Goal: Information Seeking & Learning: Learn about a topic

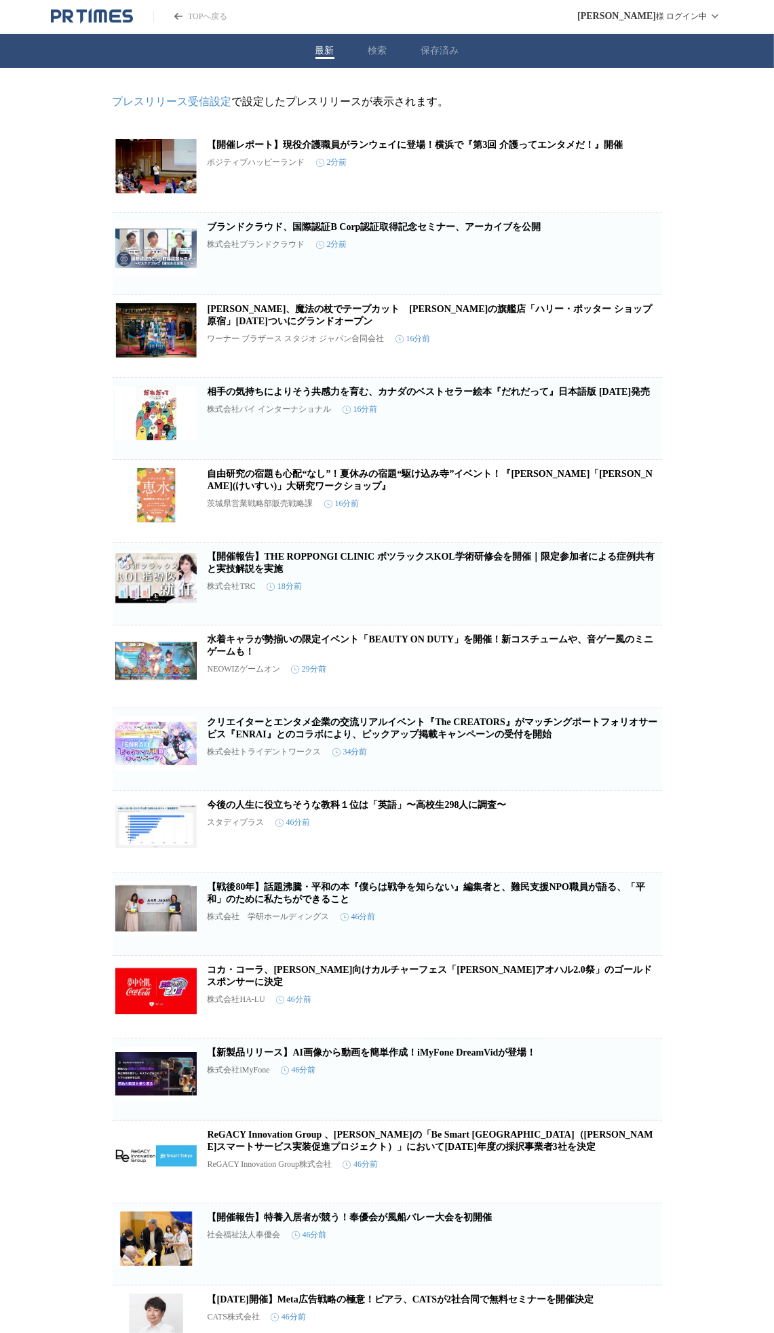
click at [597, 176] on icon "button" at bounding box center [592, 177] width 16 height 16
click at [385, 397] on link "相手の気持ちによりそう共感力を育む、カナダのベストセラー絵本『だれだって』日本語版 [DATE]発売" at bounding box center [429, 392] width 443 height 10
click at [586, 429] on icon "button" at bounding box center [592, 424] width 16 height 16
click at [442, 484] on link "自由研究の宿題も心配“なし”！夏休みの宿題“駆け込み寺”イベント！『[PERSON_NAME]「[PERSON_NAME](けいすい)」大研究ワークショップ』" at bounding box center [430, 480] width 445 height 22
click at [587, 513] on icon "button" at bounding box center [592, 507] width 10 height 12
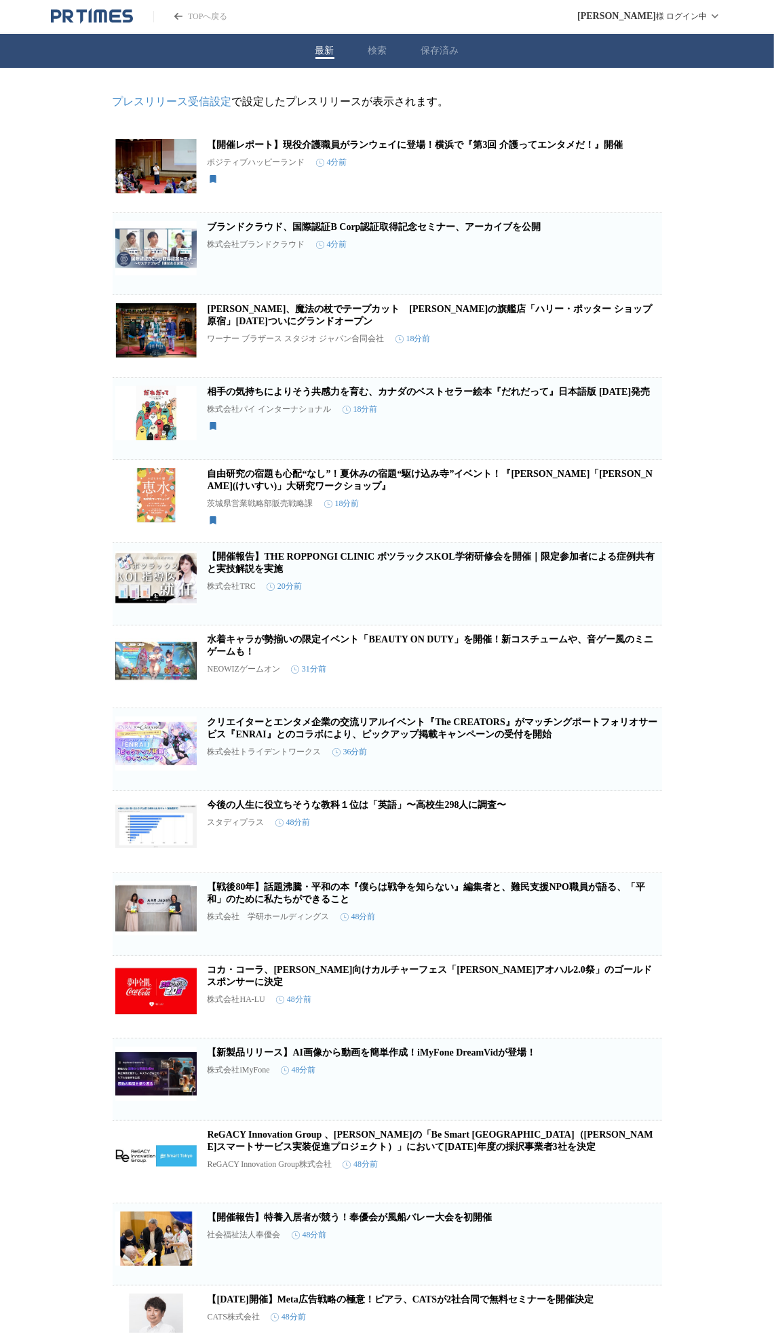
click at [594, 843] on icon "button" at bounding box center [592, 837] width 10 height 12
click at [591, 846] on icon "button" at bounding box center [592, 837] width 16 height 16
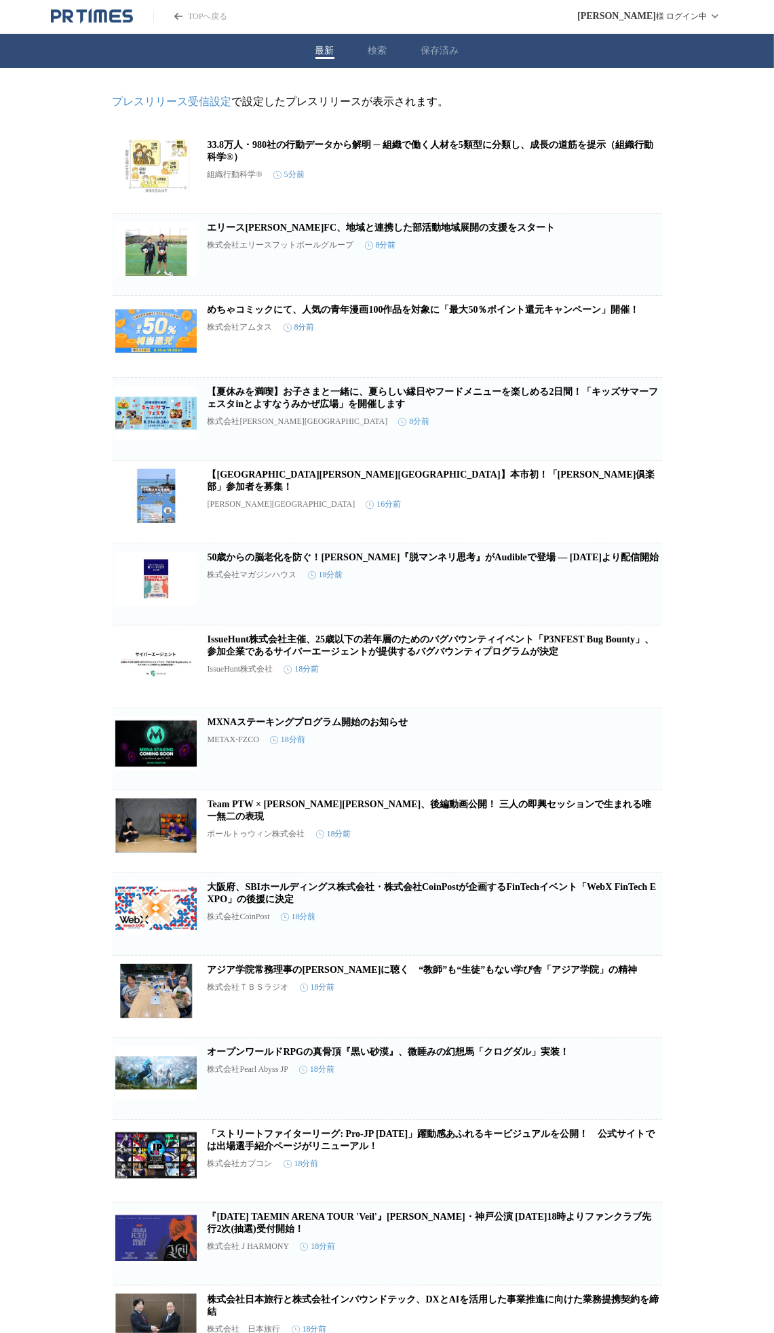
click at [458, 401] on link "【夏休みを満喫】お子さまと一緒に、夏らしい縁日やフードメニューを楽しめる2日間！「キッズサマーフェスタinとよすなうみかぜ広場」を開催します" at bounding box center [433, 398] width 451 height 22
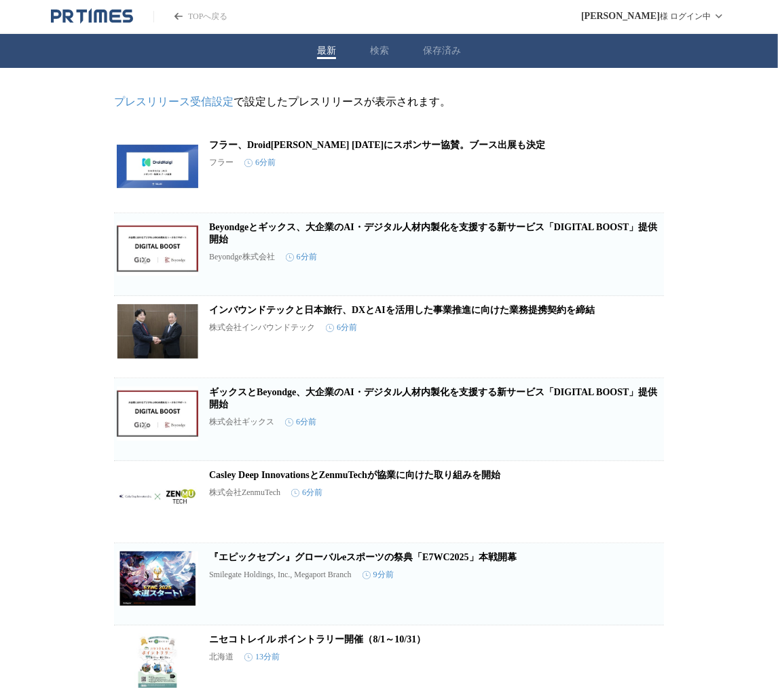
click at [594, 181] on icon "button" at bounding box center [593, 177] width 16 height 16
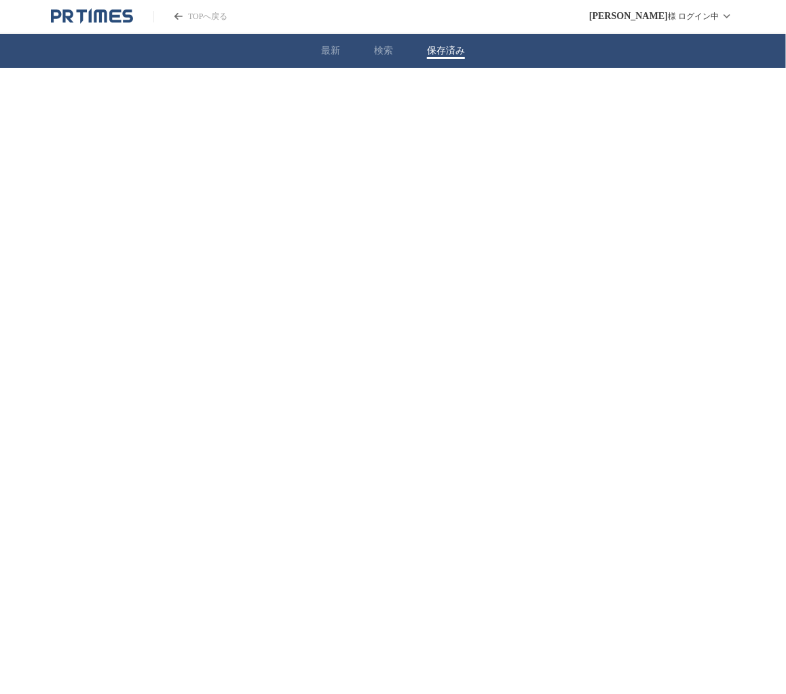
click at [439, 53] on button "保存済み" at bounding box center [446, 51] width 38 height 12
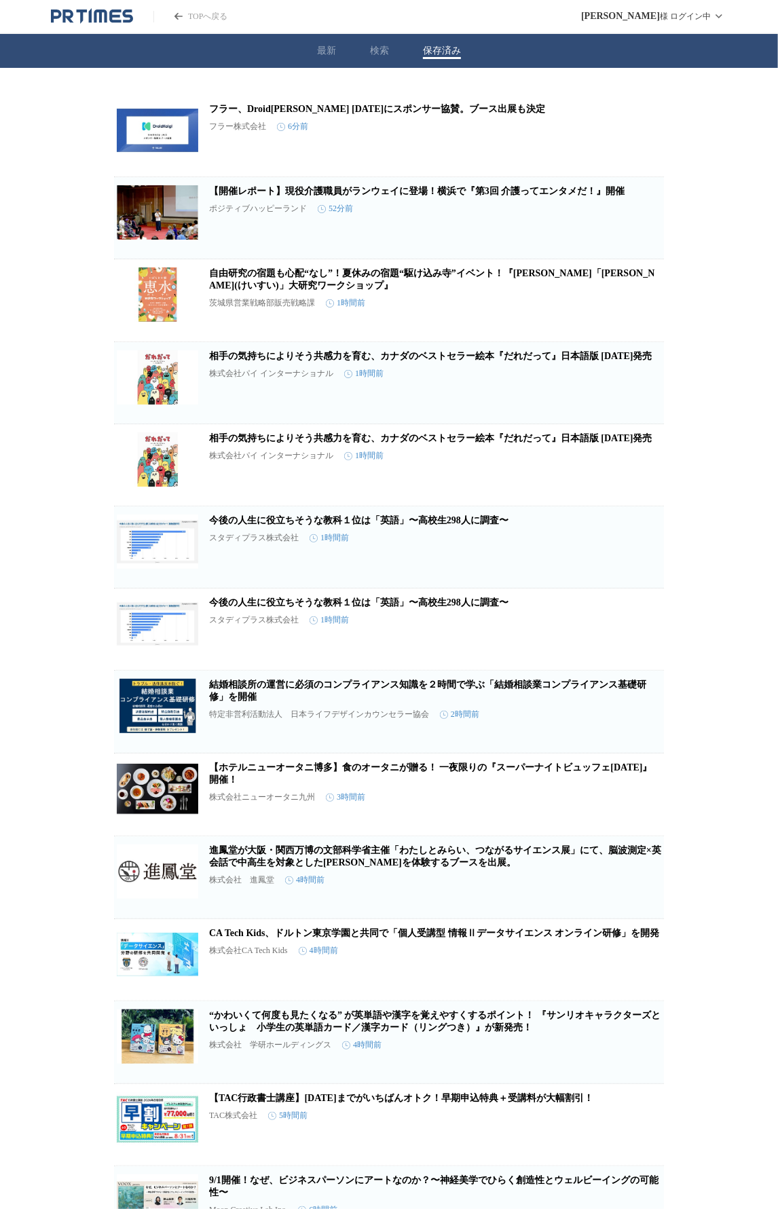
click at [429, 693] on link "CA Tech Kids、ドルトン東京学園と共同で「個人受講型 情報Ⅱデータサイエンス オンライン研修」を開発" at bounding box center [434, 933] width 450 height 10
click at [471, 274] on link "自由研究の宿題も心配“なし”！夏休みの宿題“駆け込み寺”イベント！『[PERSON_NAME]「[PERSON_NAME](けいすい)」大研究ワークショップ』" at bounding box center [431, 279] width 445 height 22
click at [457, 525] on link "今後の人生に役立ちそうな教科１位は「英語」〜高校生298人に調査〜" at bounding box center [358, 520] width 299 height 10
click at [380, 443] on link "相手の気持ちによりそう共感力を育む、カナダのベストセラー絵本『だれだって』日本語版 [DATE]発売" at bounding box center [430, 438] width 443 height 10
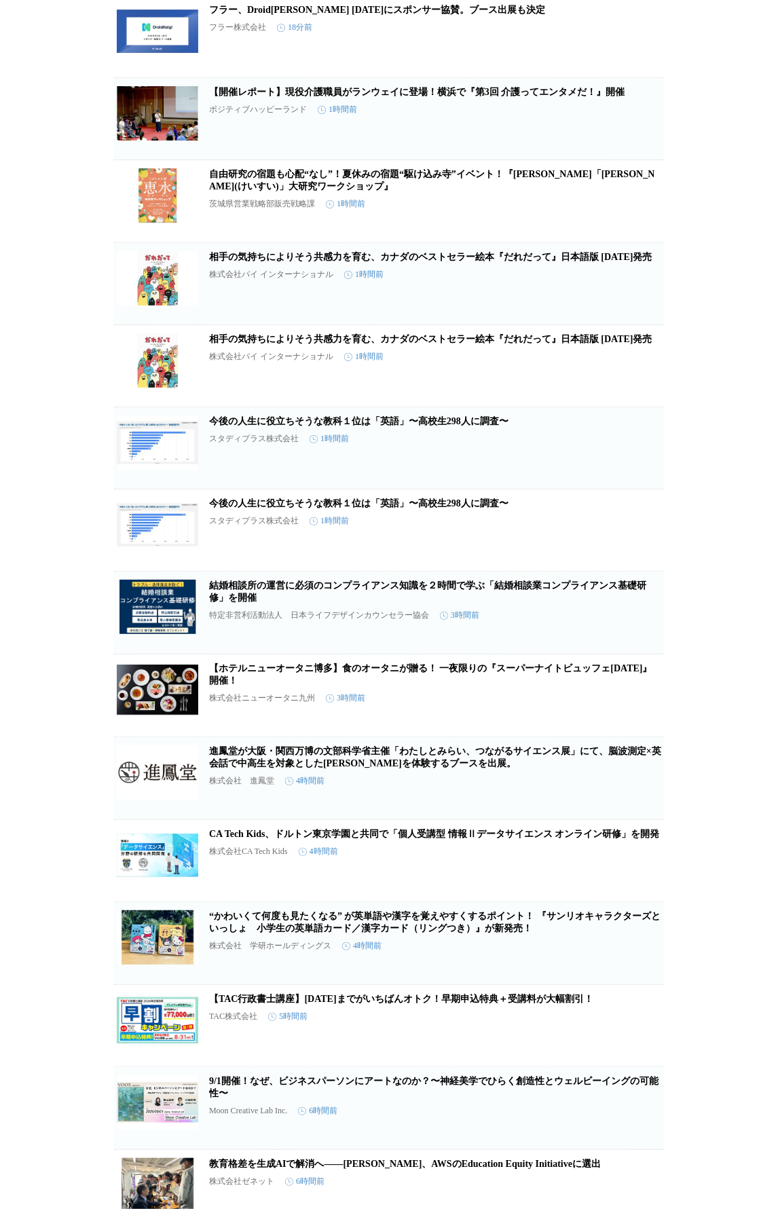
scroll to position [109, 0]
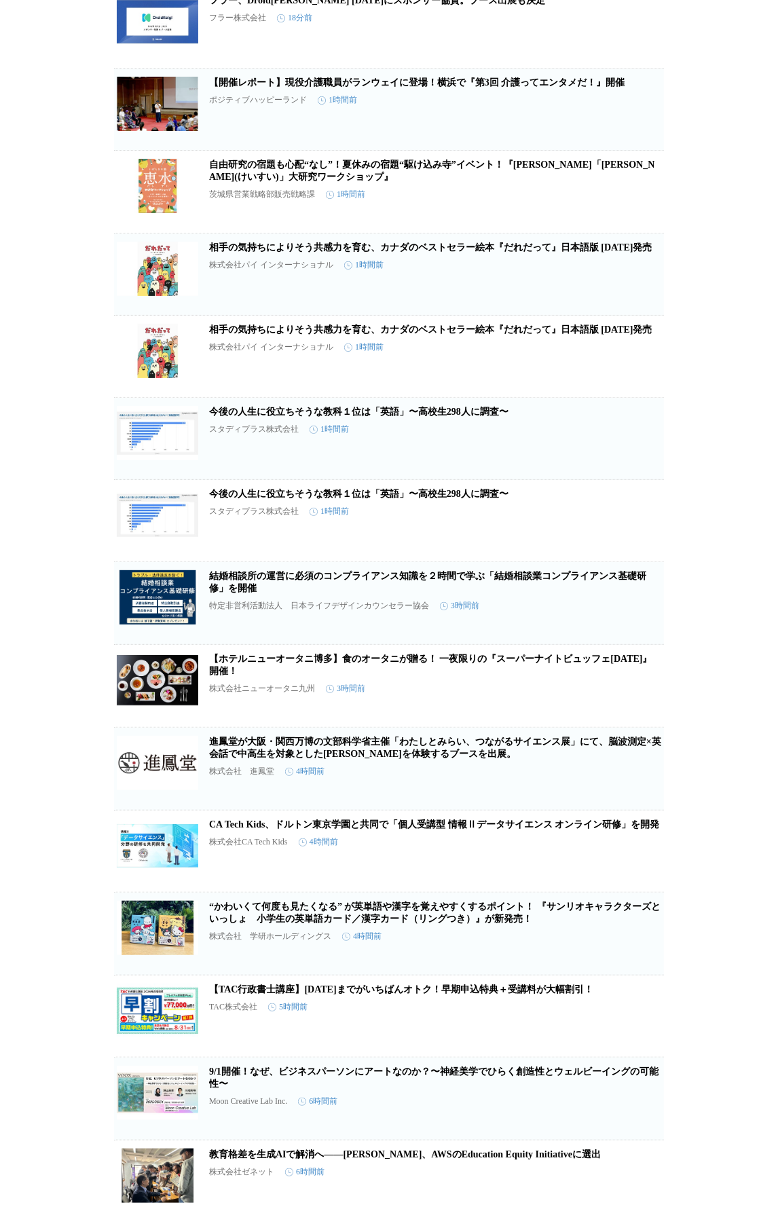
click at [477, 693] on link "進鳳堂が大阪・関西万博の文部科学省主催「わたしとみらい、つながるサイエンス展」にて、脳波測定×英会話で中高生を対象とした未来を体験するブースを出展。" at bounding box center [435, 747] width 452 height 22
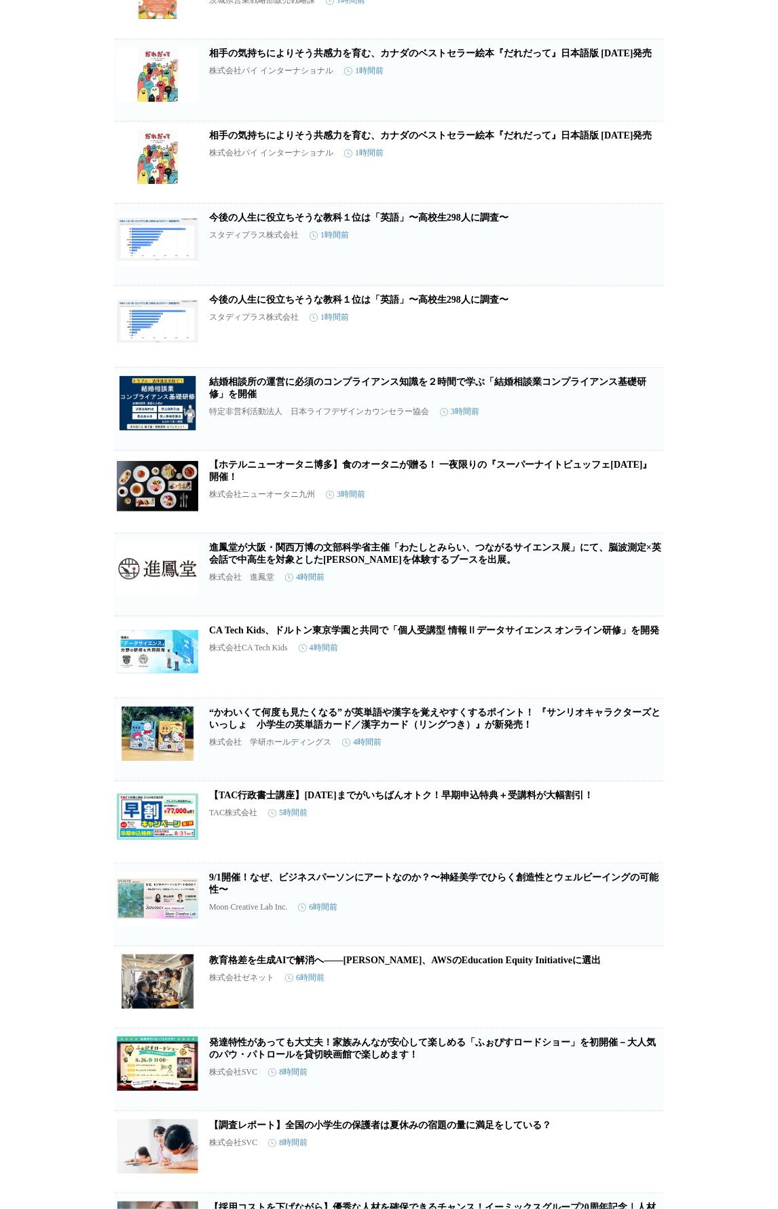
scroll to position [326, 0]
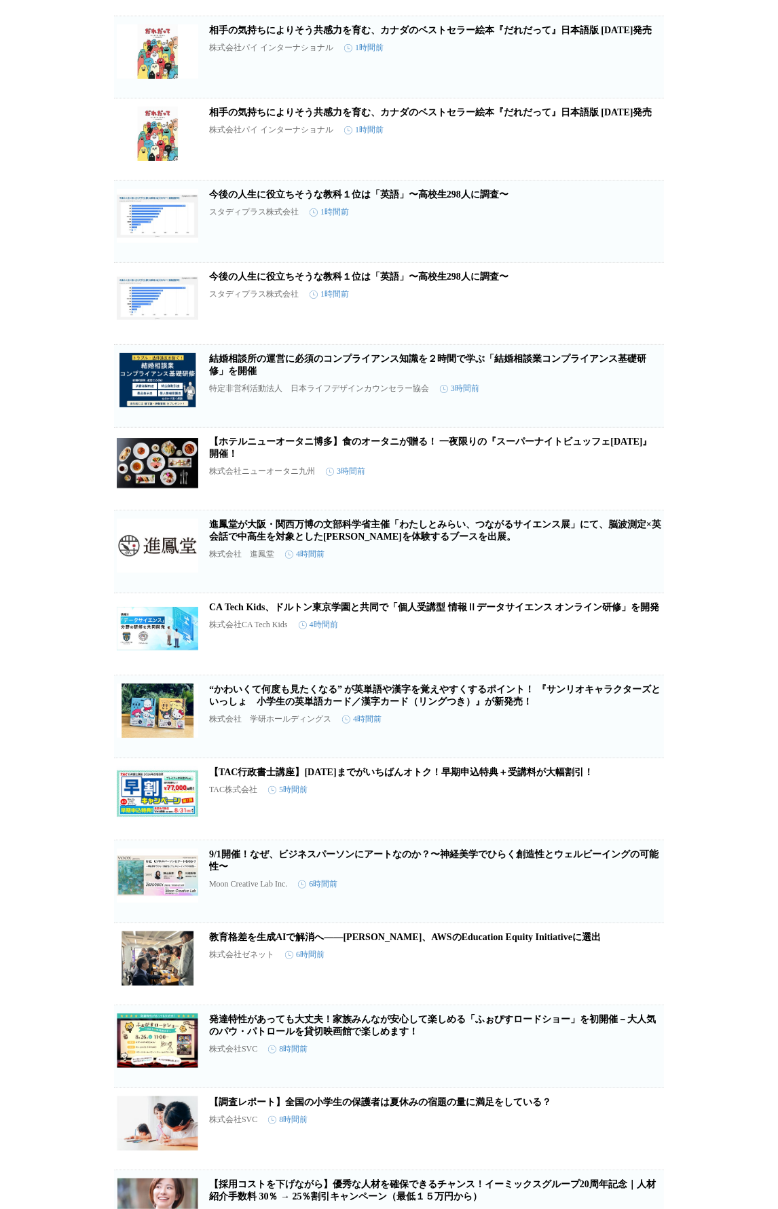
click at [451, 693] on link "教育格差を生成AIで解消へ——ゼネット、AWSのEducation Equity Initiativeに選出" at bounding box center [405, 937] width 392 height 10
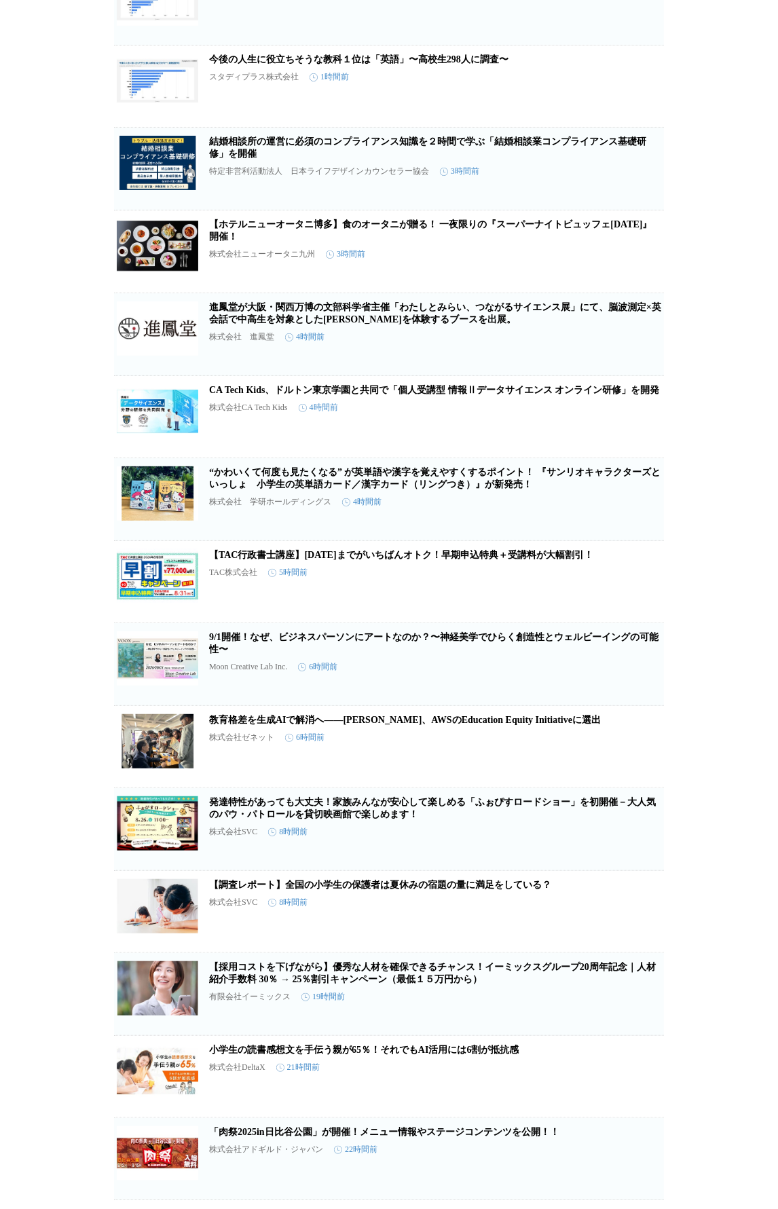
click at [455, 693] on link "発達特性があっても大丈夫！家族みんなが安心して楽しめる「ふぉぴすロードショー」を初開催－大人気のパウ・パトロールを貸切映画館で楽しめます！" at bounding box center [432, 808] width 447 height 22
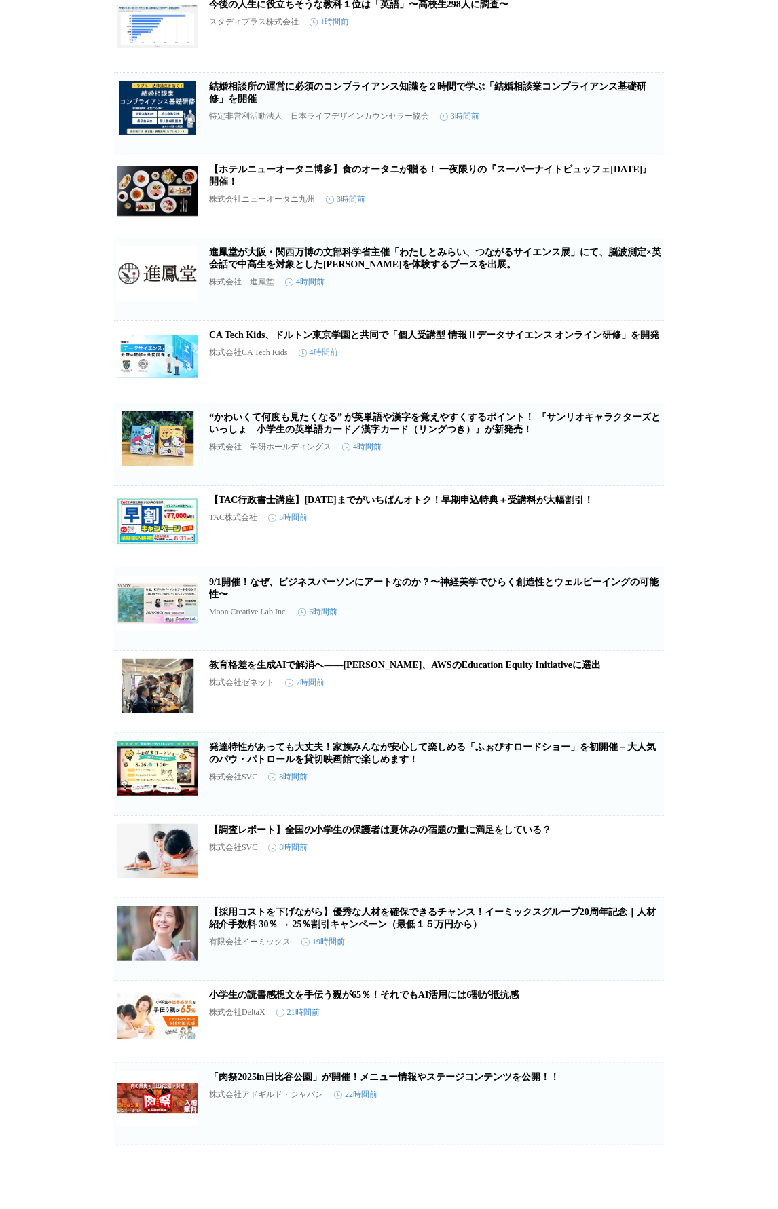
scroll to position [626, 0]
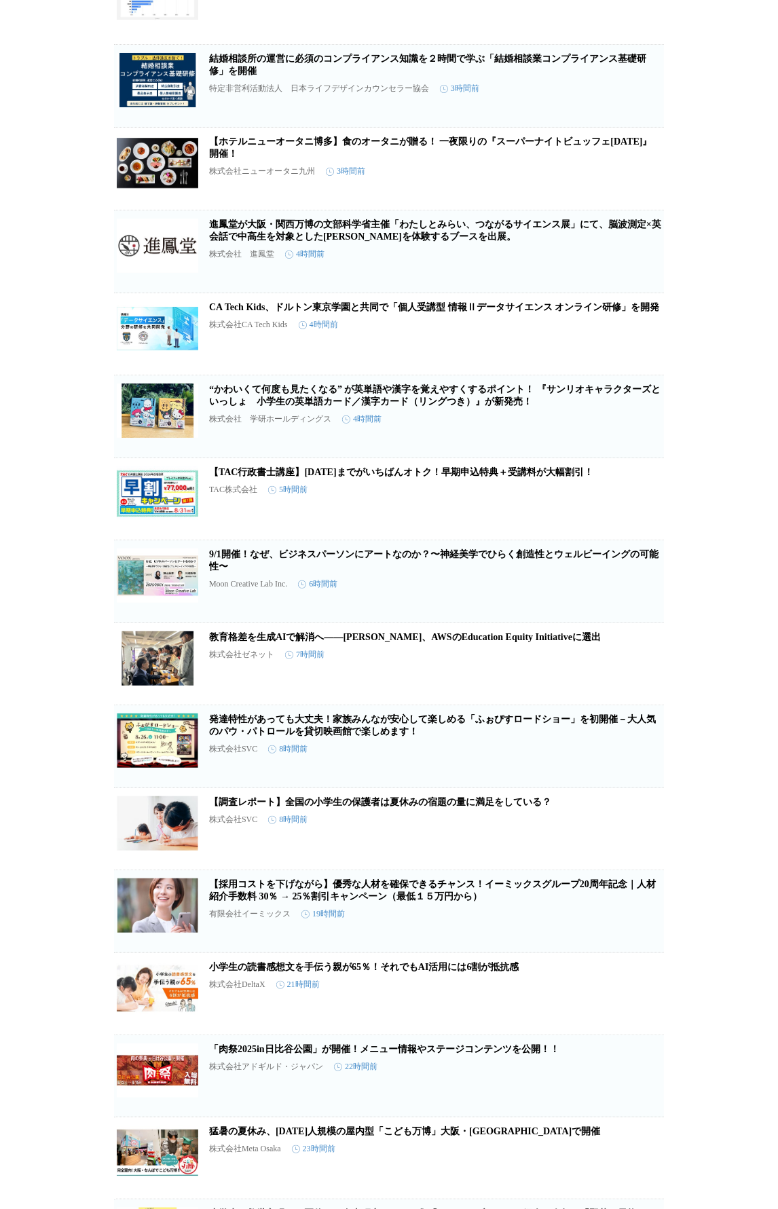
click at [435, 693] on link "【調査レポート】全国の小学生の保護者は夏休みの宿題の量に満足をしている？" at bounding box center [380, 802] width 342 height 10
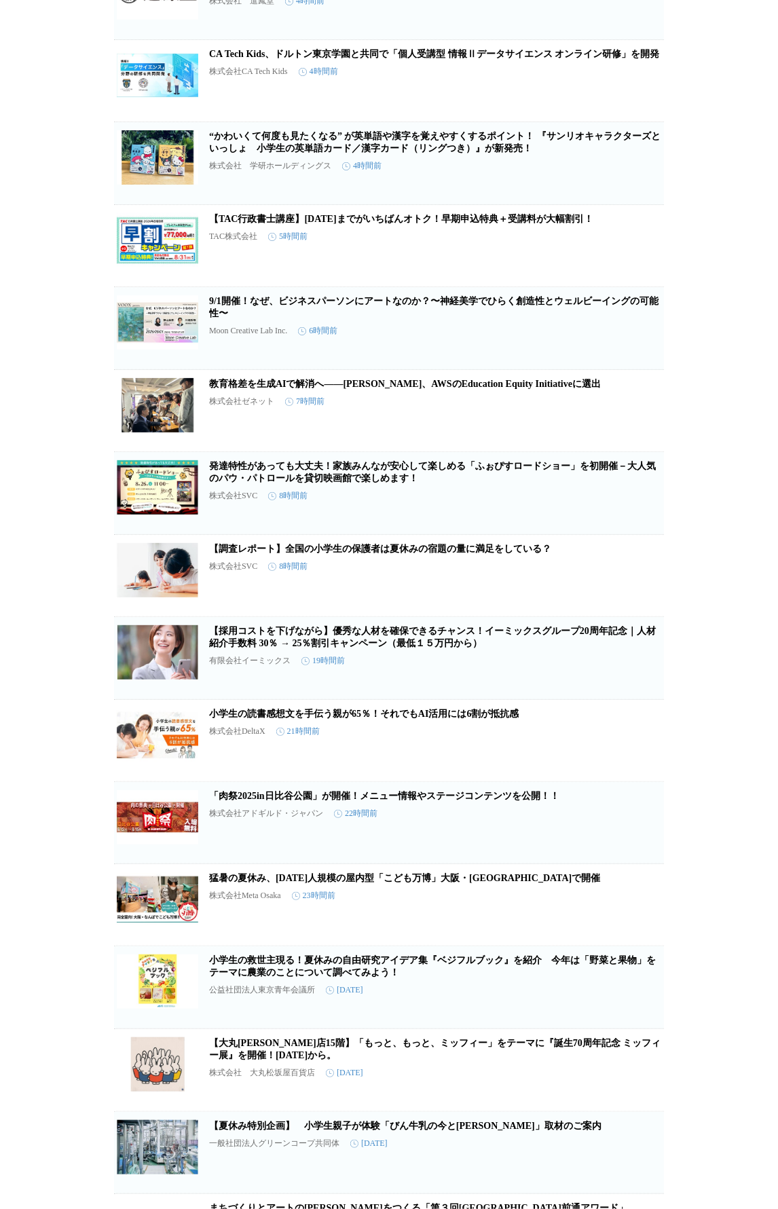
scroll to position [951, 0]
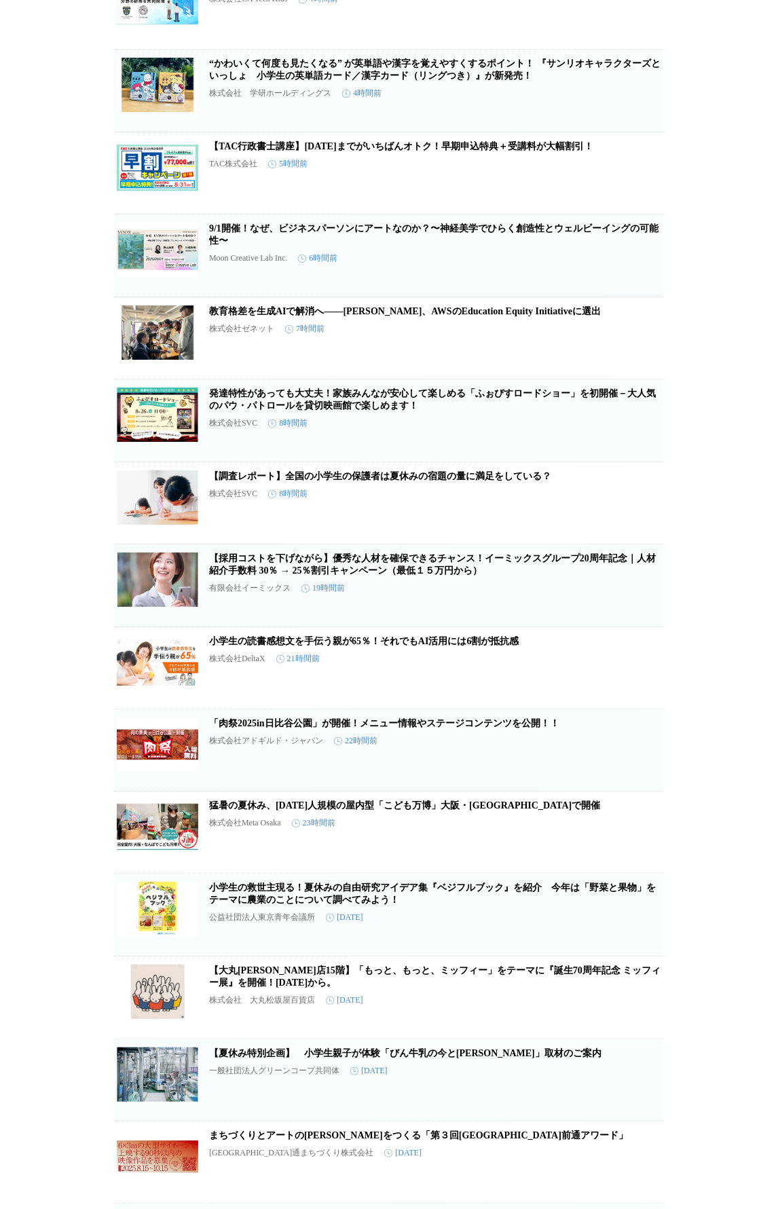
click at [345, 693] on link "小学生の救世主現る！夏休みの自由研究アイデア集『ベジフルブック』を紹介　今年は「野菜と果物」をテーマに農業のことについて調べてみよう！" at bounding box center [432, 893] width 447 height 22
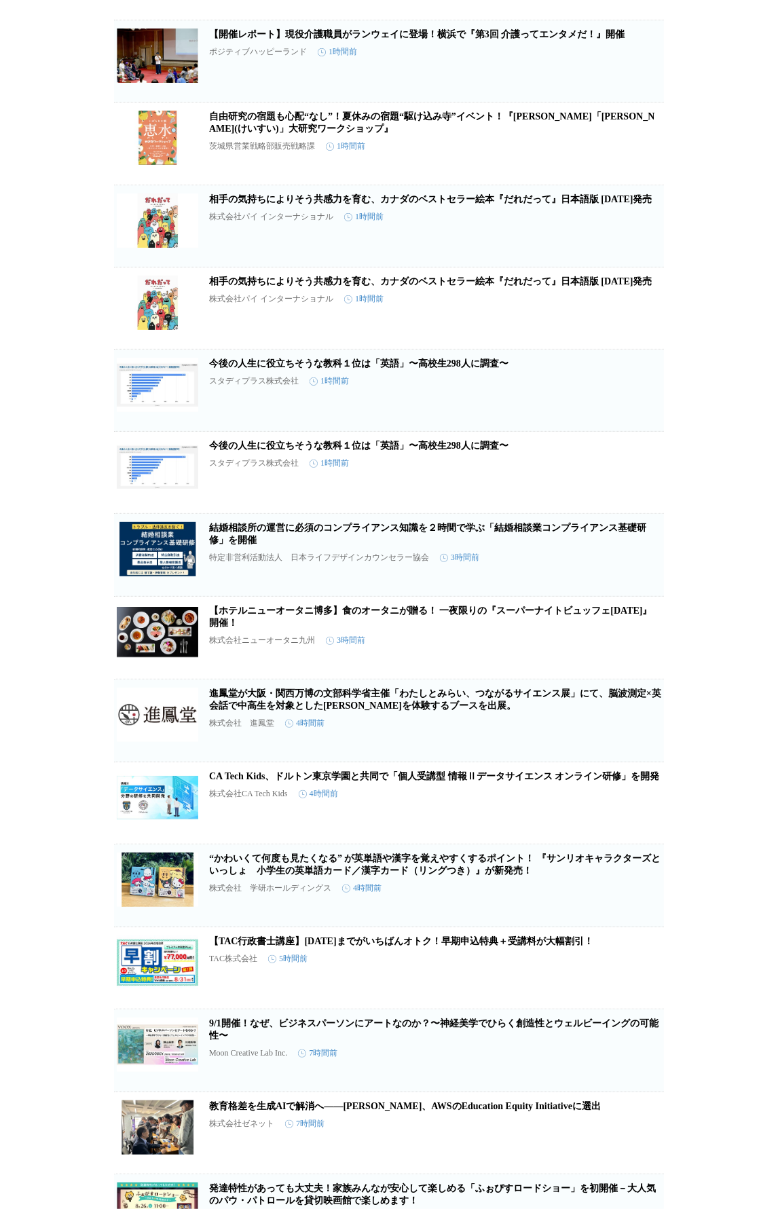
scroll to position [163, 0]
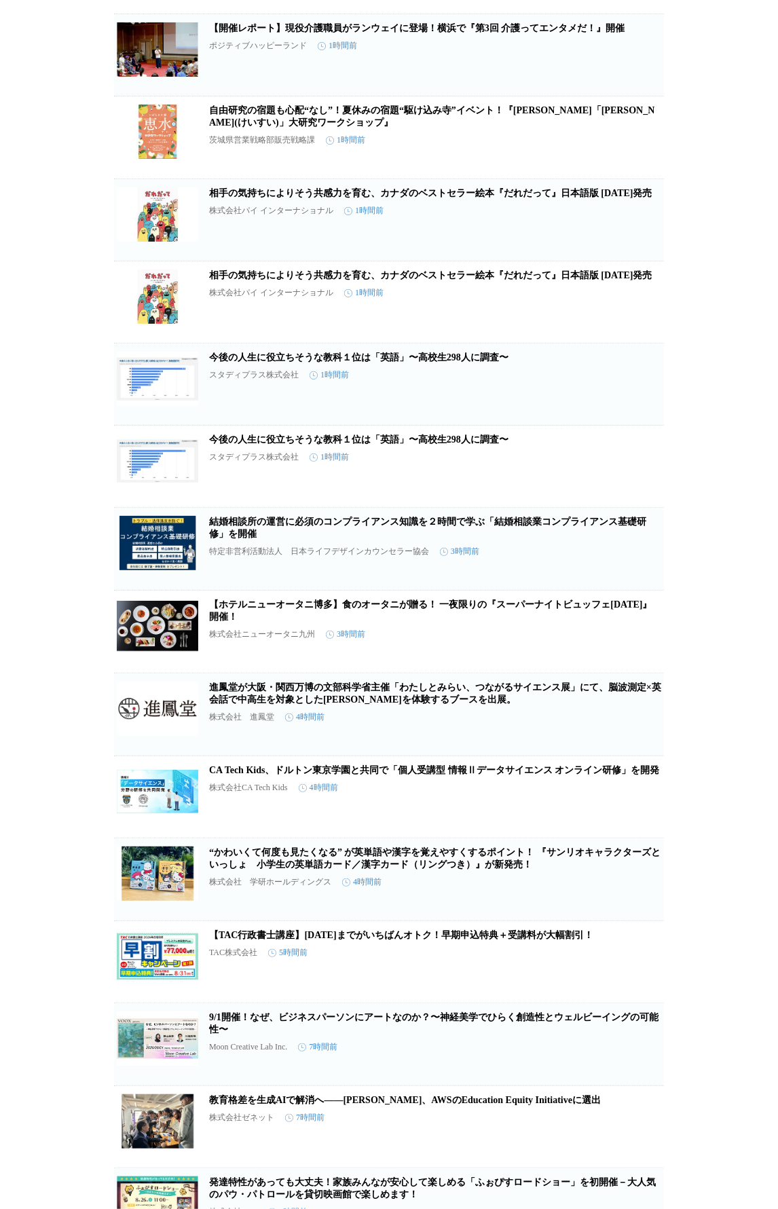
click at [328, 693] on link "進鳳堂が大阪・関西万博の文部科学省主催「わたしとみらい、つながるサイエンス展」にて、脳波測定×英会話で中高生を対象とした未来を体験するブースを出展。" at bounding box center [435, 693] width 452 height 22
click at [417, 693] on link "“かわいくて何度も見たくなる” が英単語や漢字を覚えやすくするポイント！ 『サンリオキャラクターズといっしょ　小学生の英単語カード／漢字カード（リングつき）』…" at bounding box center [434, 858] width 451 height 22
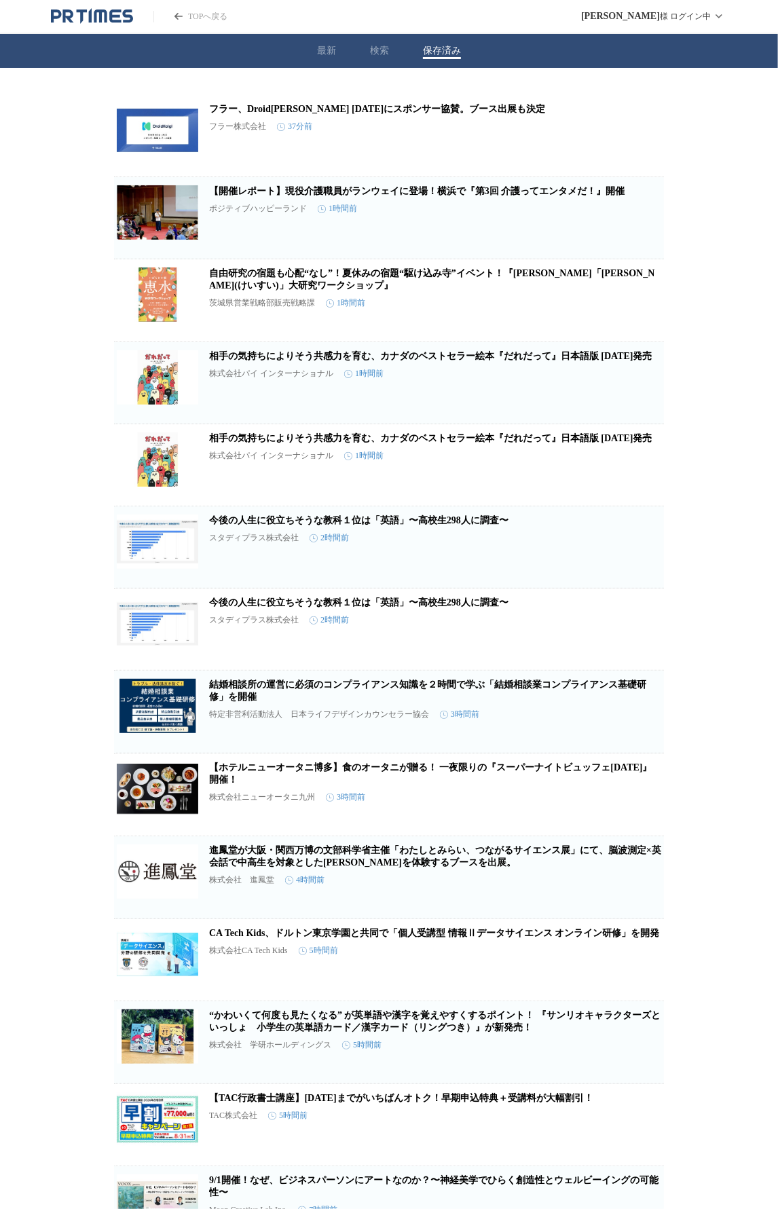
click at [323, 47] on button "最新" at bounding box center [326, 51] width 19 height 12
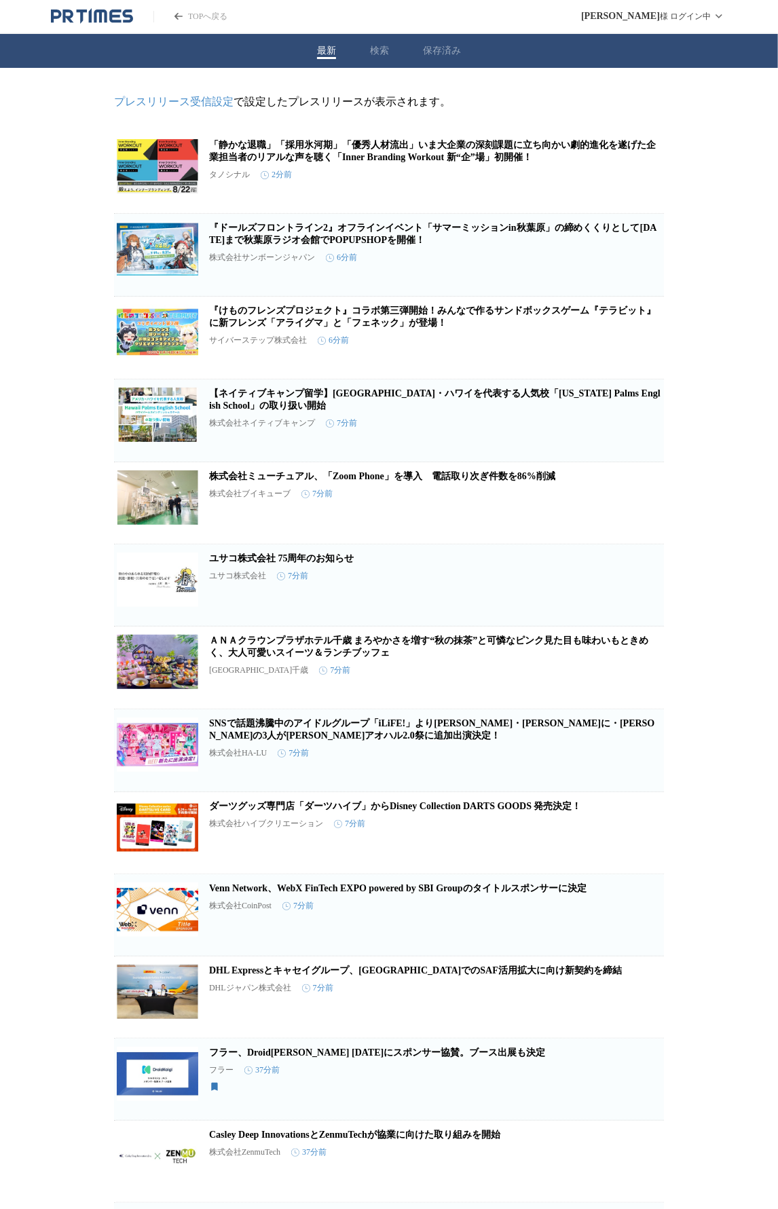
click at [592, 183] on icon "button" at bounding box center [593, 178] width 16 height 16
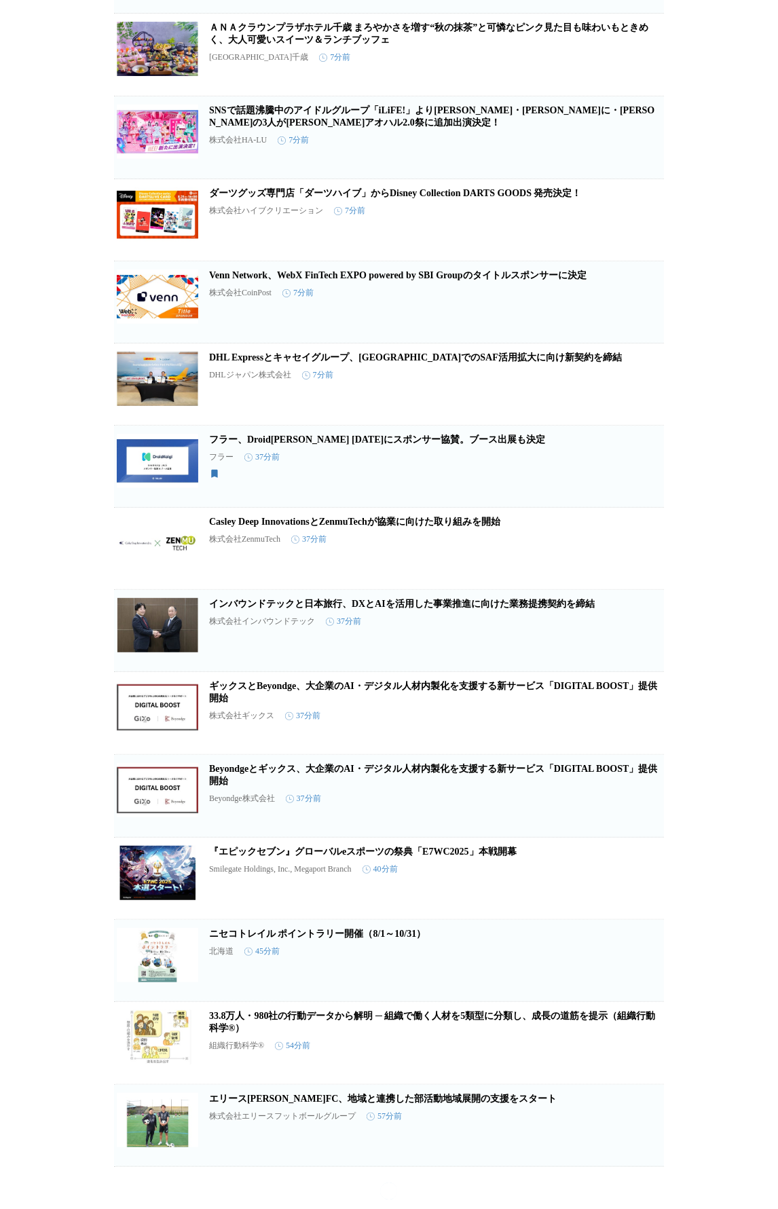
scroll to position [664, 0]
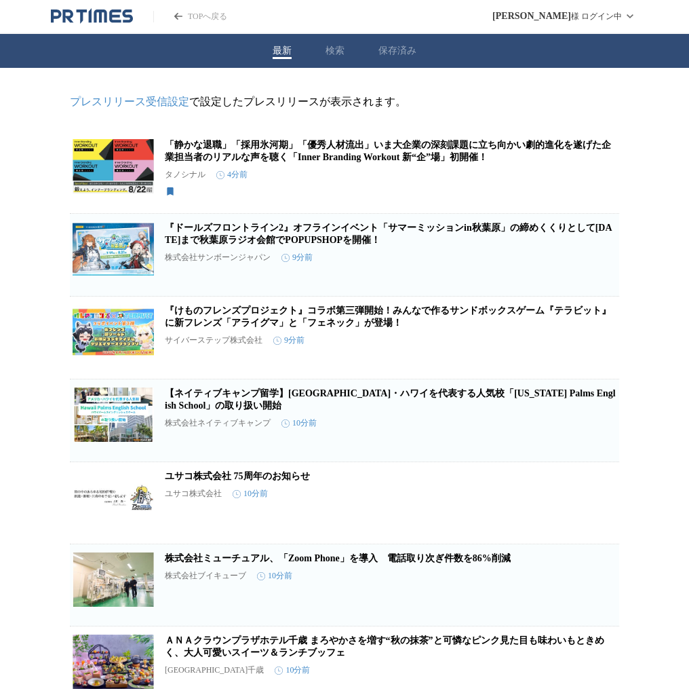
click at [399, 54] on button "保存済み" at bounding box center [398, 51] width 38 height 12
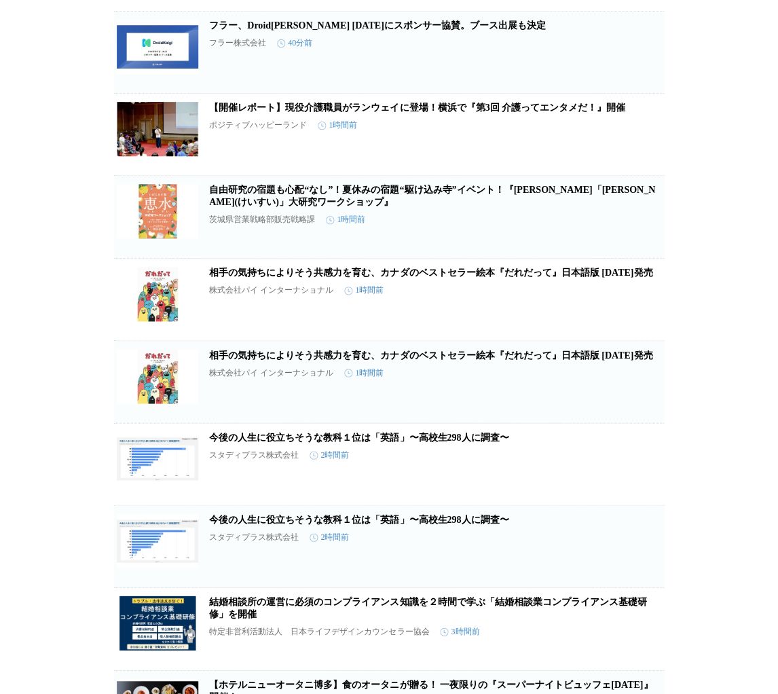
scroll to position [217, 0]
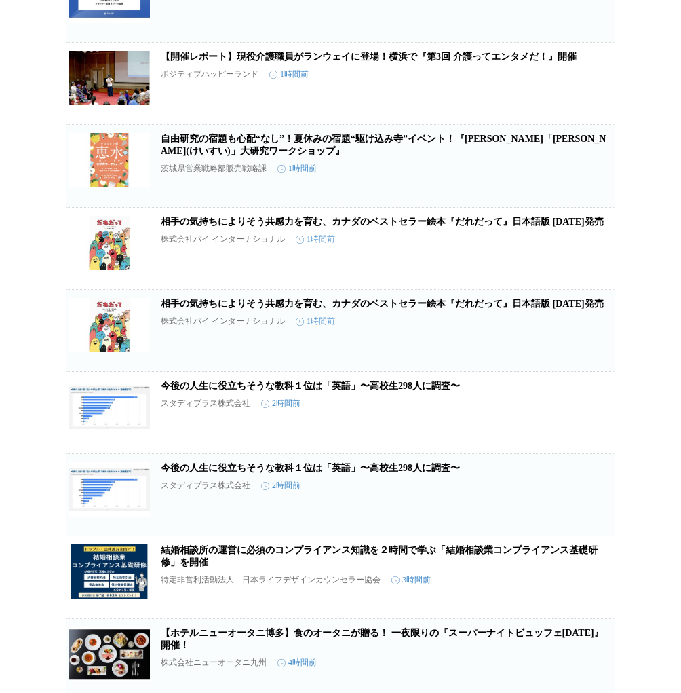
click at [345, 391] on link "今後の人生に役立ちそうな教科１位は「英語」〜高校生298人に調査〜" at bounding box center [310, 386] width 299 height 10
